Goal: Communication & Community: Answer question/provide support

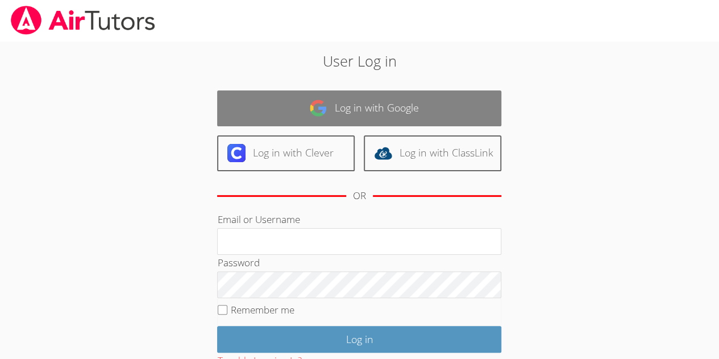
click at [366, 105] on link "Log in with Google" at bounding box center [359, 108] width 284 height 36
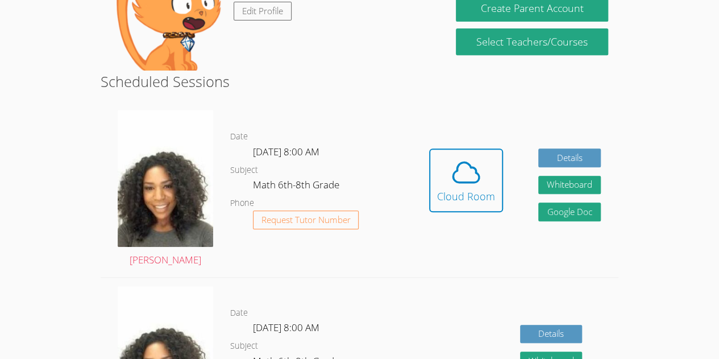
scroll to position [232, 0]
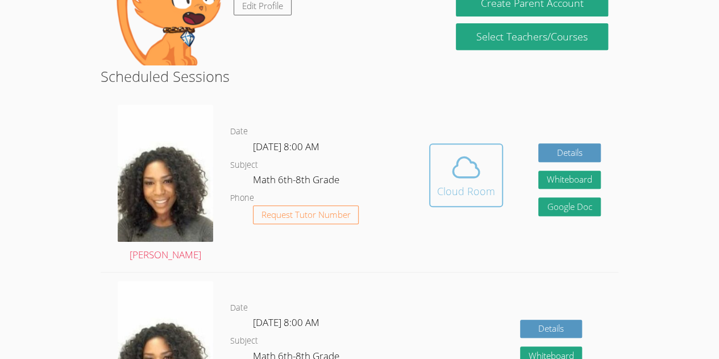
click at [475, 189] on div "Cloud Room" at bounding box center [466, 191] width 58 height 16
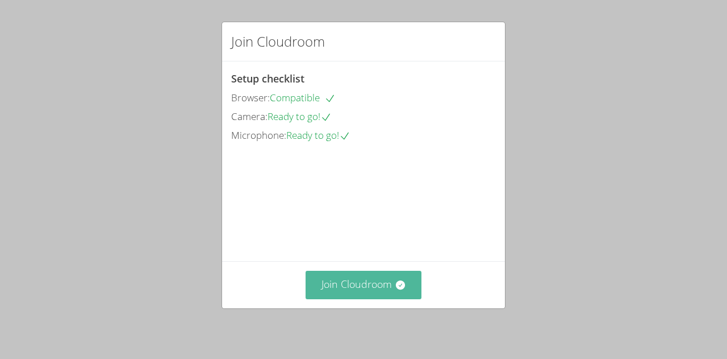
click at [385, 281] on button "Join Cloudroom" at bounding box center [364, 285] width 117 height 28
click at [368, 287] on button "Join Cloudroom" at bounding box center [364, 285] width 117 height 28
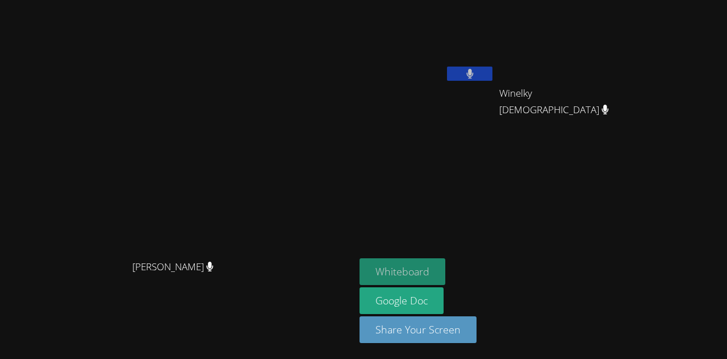
click at [446, 281] on button "Whiteboard" at bounding box center [403, 271] width 86 height 27
drag, startPoint x: 413, startPoint y: 6, endPoint x: 360, endPoint y: 221, distance: 221.1
click at [351, 221] on div "Michelle Dupin Michelle Dupin" at bounding box center [178, 180] width 346 height 350
drag, startPoint x: 487, startPoint y: 129, endPoint x: 439, endPoint y: 267, distance: 146.3
click at [439, 267] on div "Michelle Dupin Michelle Dupin Jestin Chery Winelky Thelemaque Winelky Thelemaqu…" at bounding box center [363, 179] width 727 height 359
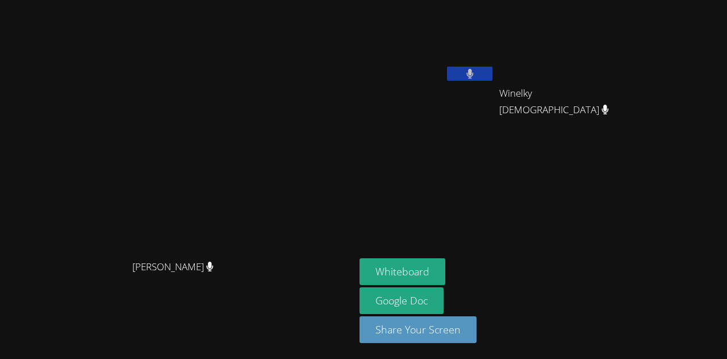
click at [558, 172] on aside "Jestin Chery Winelky Thelemaque Winelky Thelemaque Whiteboard Google Doc Share …" at bounding box center [497, 179] width 284 height 359
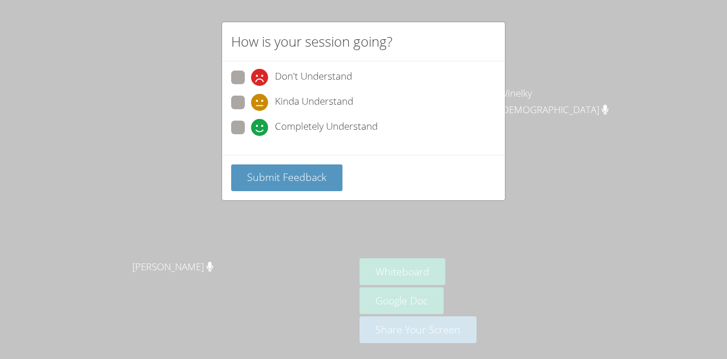
click at [251, 136] on span at bounding box center [251, 136] width 0 height 0
click at [251, 123] on input "Completely Understand" at bounding box center [256, 125] width 10 height 10
radio input "true"
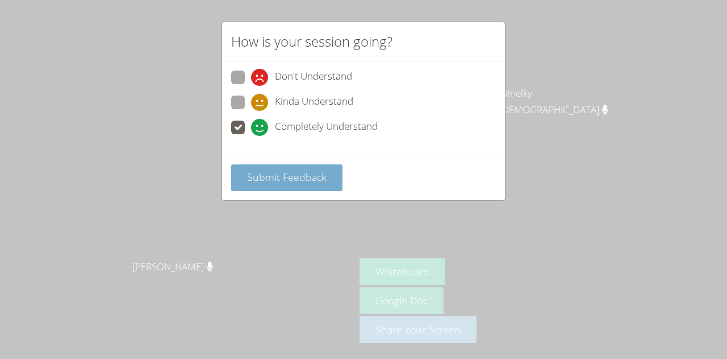
click at [307, 174] on span "Submit Feedback" at bounding box center [287, 177] width 80 height 14
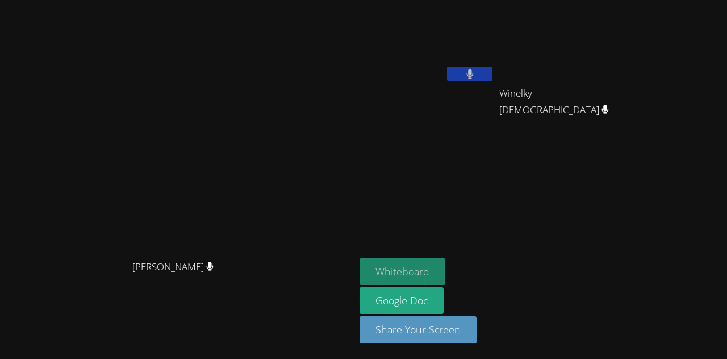
click at [446, 271] on button "Whiteboard" at bounding box center [403, 271] width 86 height 27
